Goal: Information Seeking & Learning: Learn about a topic

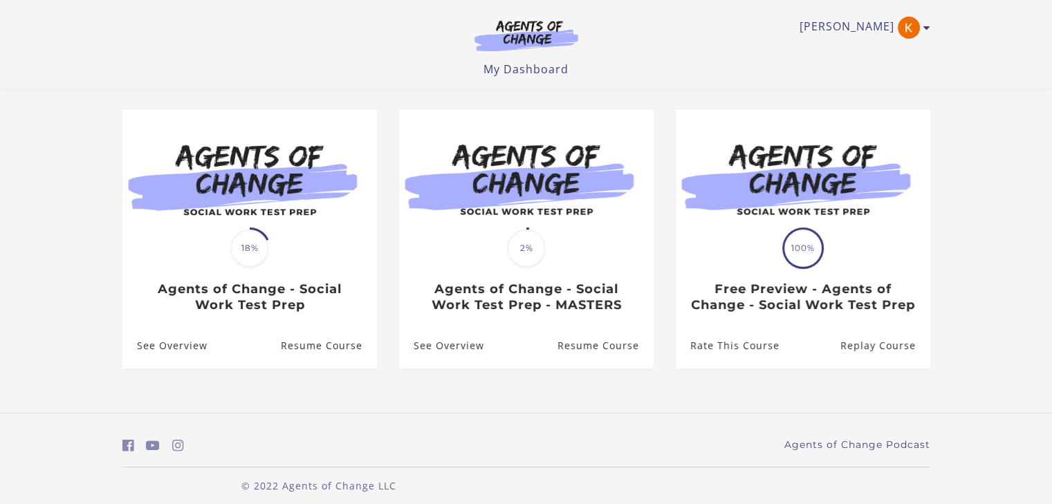
scroll to position [104, 0]
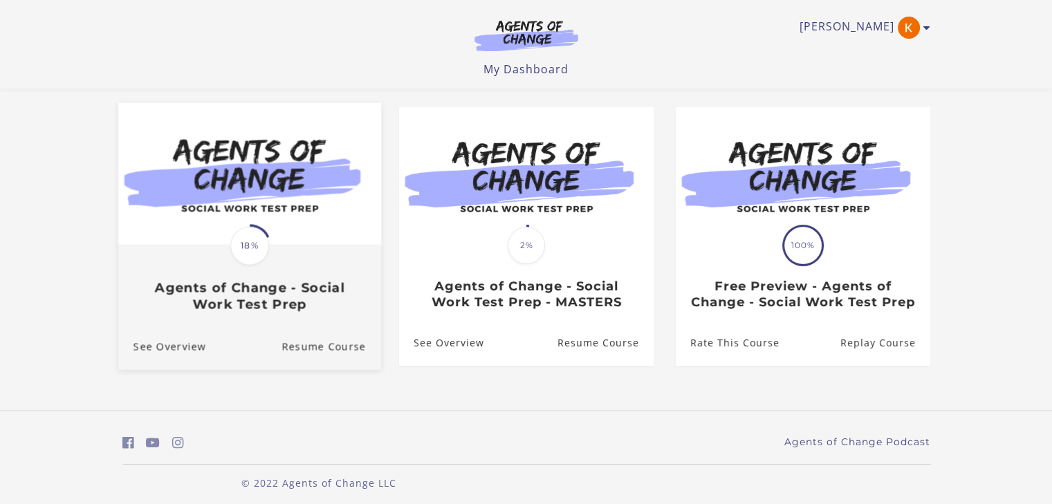
click at [303, 317] on link "Translation missing: en.liquid.partials.dashboard_course_card.progress_descript…" at bounding box center [249, 213] width 263 height 221
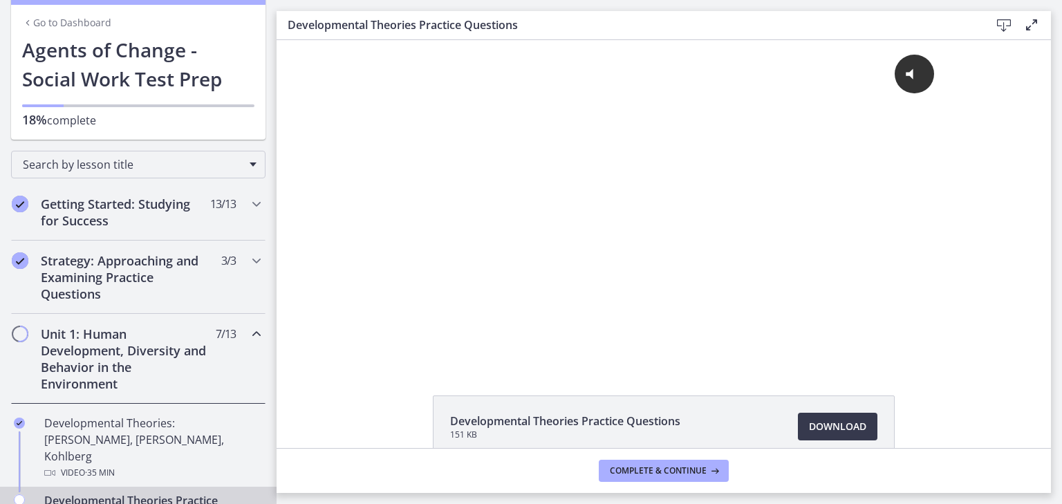
scroll to position [44, 0]
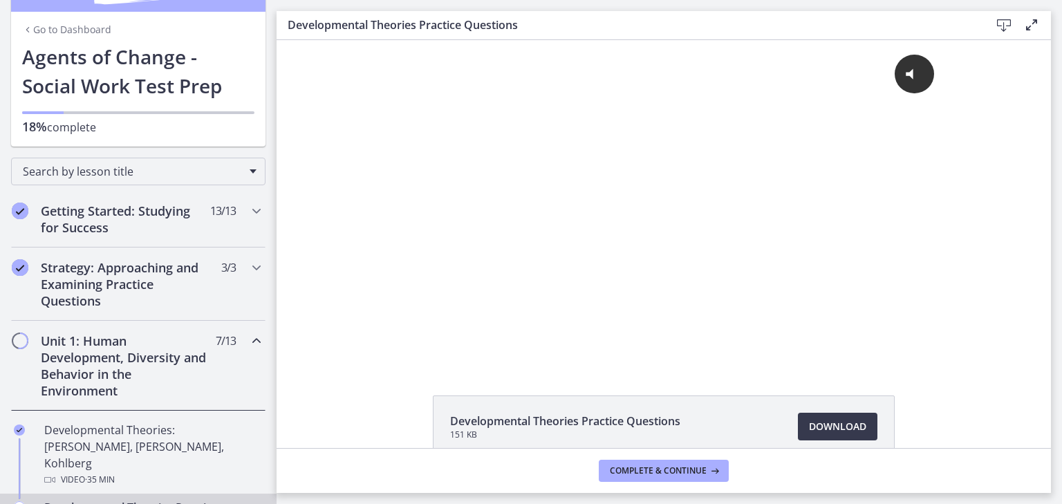
click at [178, 364] on h2 "Unit 1: Human Development, Diversity and Behavior in the Environment" at bounding box center [125, 366] width 169 height 66
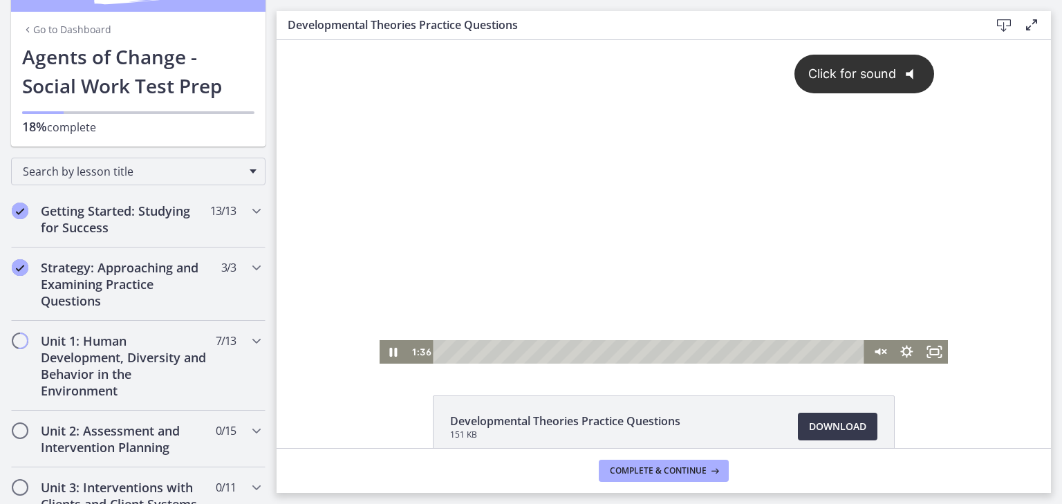
click at [487, 263] on div "Click for sound @keyframes VOLUME_SMALL_WAVE_FLASH { 0% { opacity: 0; } 33% { o…" at bounding box center [664, 190] width 569 height 300
click at [457, 268] on div at bounding box center [664, 202] width 569 height 324
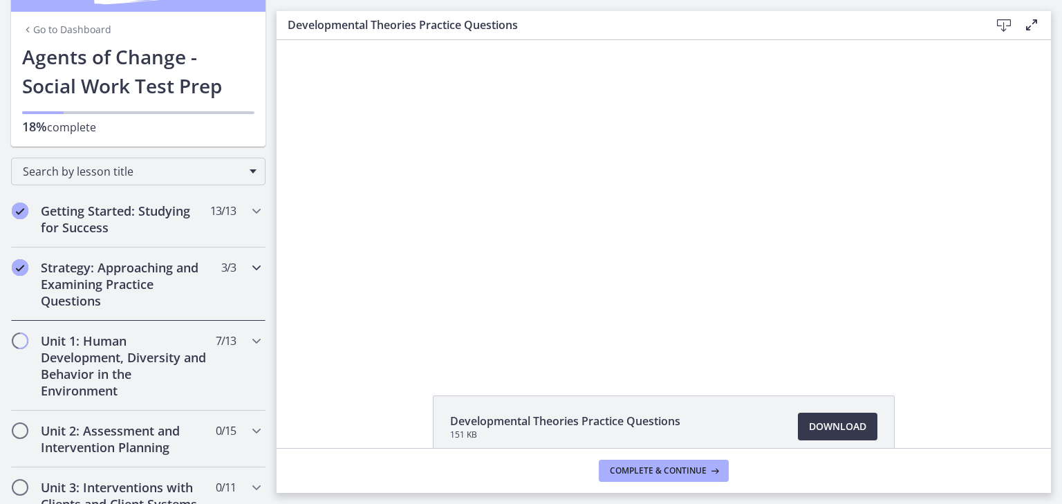
click at [248, 273] on icon "Chapters" at bounding box center [256, 267] width 17 height 17
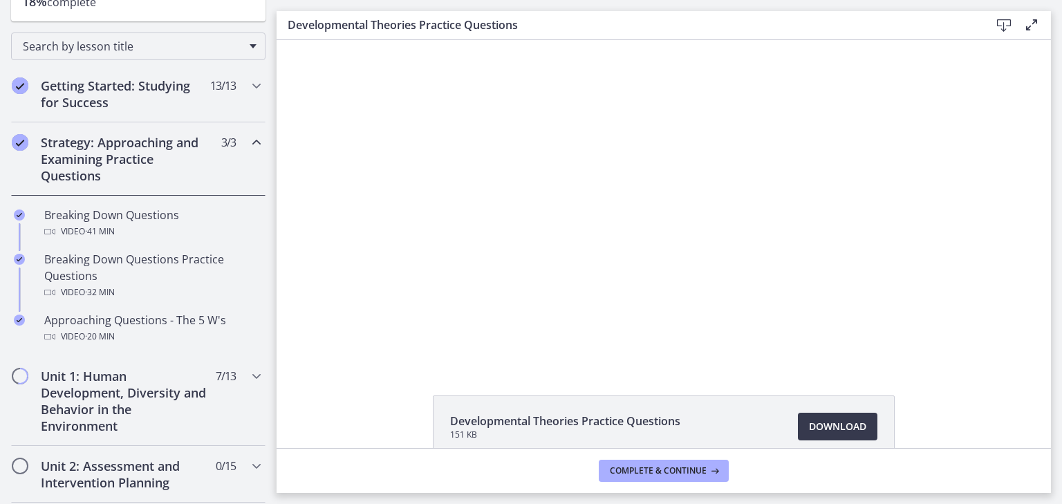
scroll to position [191, 0]
